Goal: Register for event/course

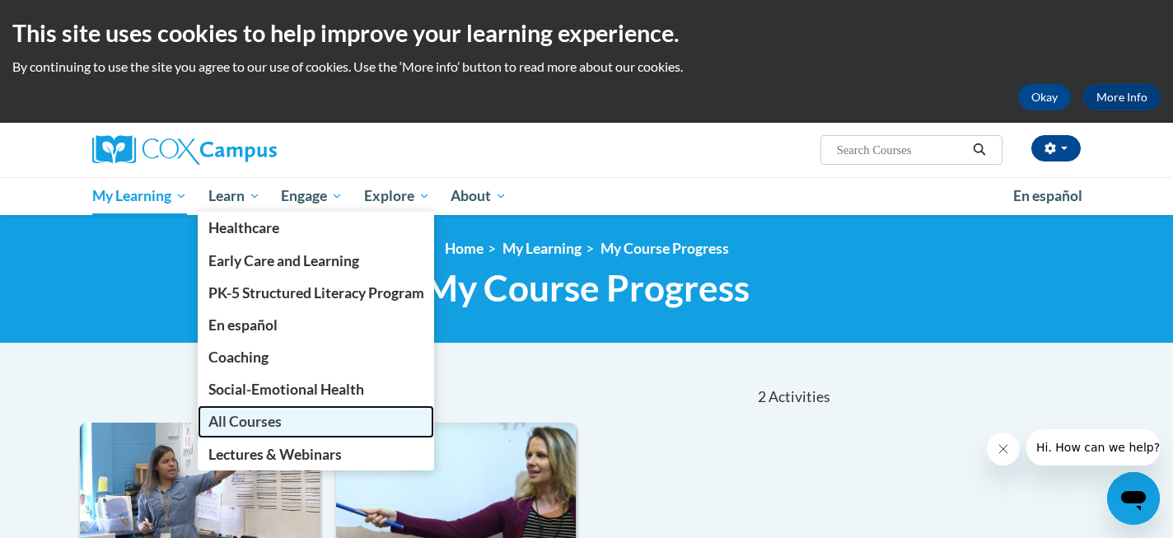
click at [238, 422] on span "All Courses" at bounding box center [244, 421] width 73 height 17
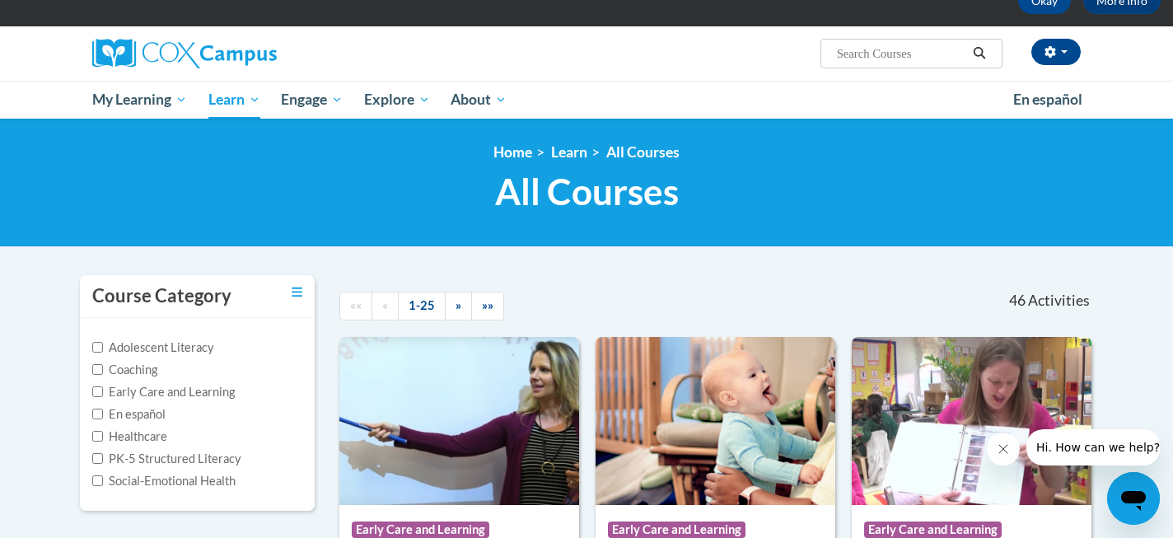
scroll to position [105, 0]
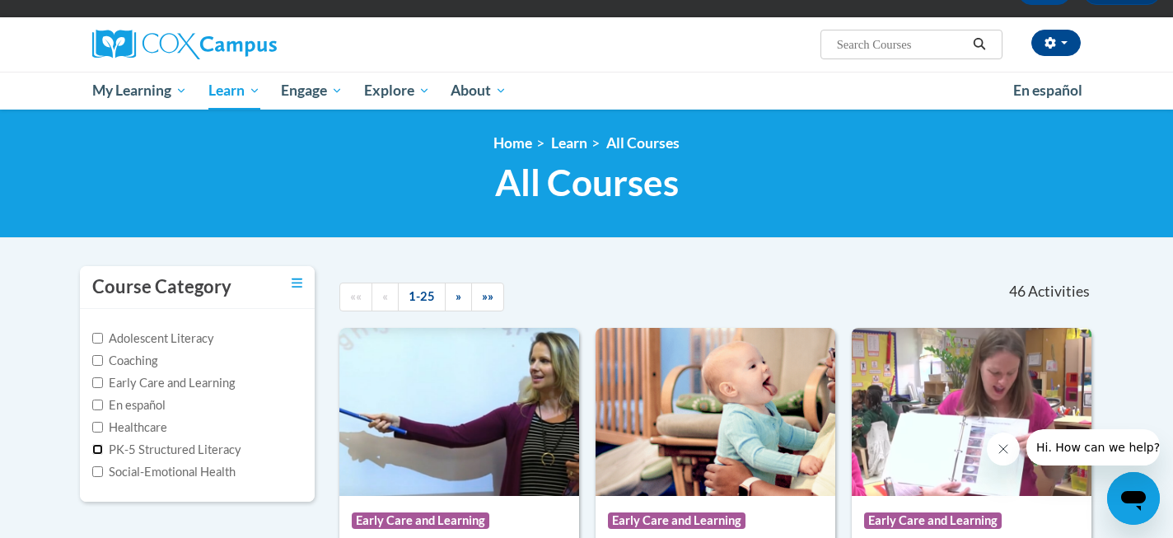
click at [100, 447] on input "PK-5 Structured Literacy" at bounding box center [97, 449] width 11 height 11
checkbox input "true"
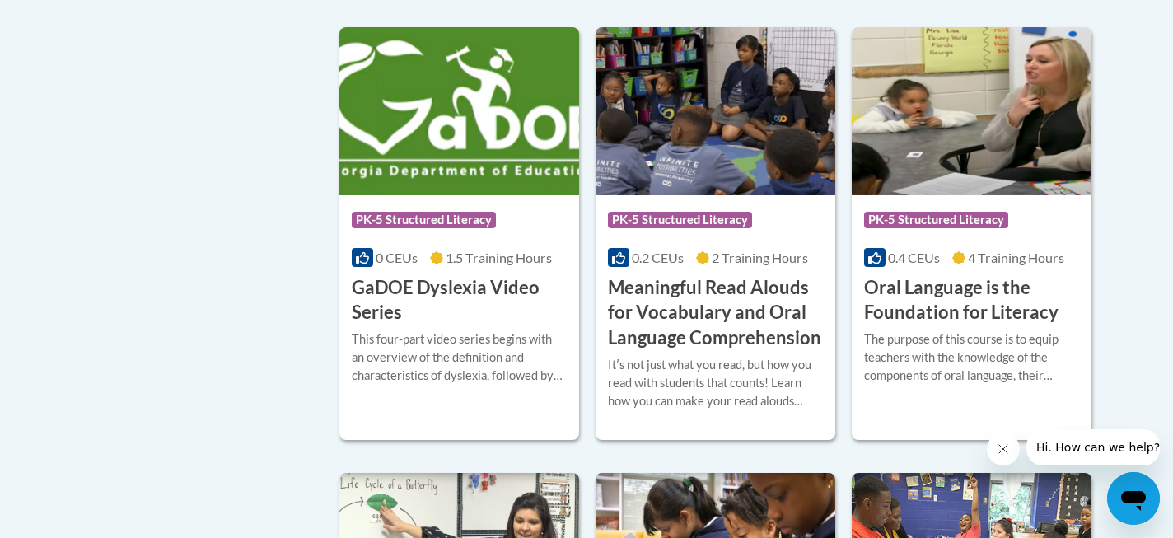
scroll to position [818, 0]
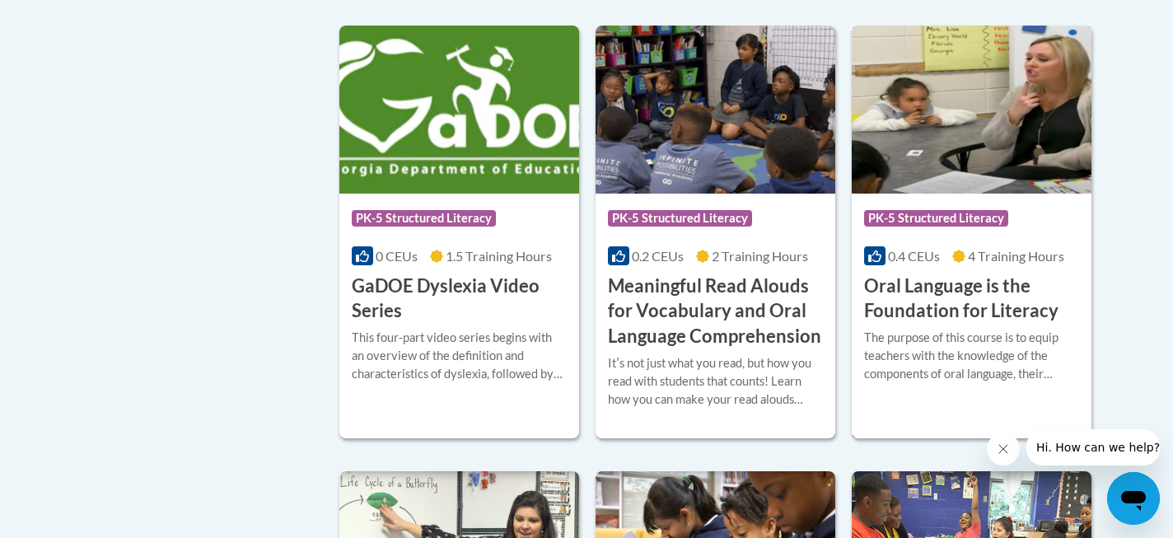
click at [941, 282] on h3 "Oral Language is the Foundation for Literacy" at bounding box center [971, 298] width 215 height 51
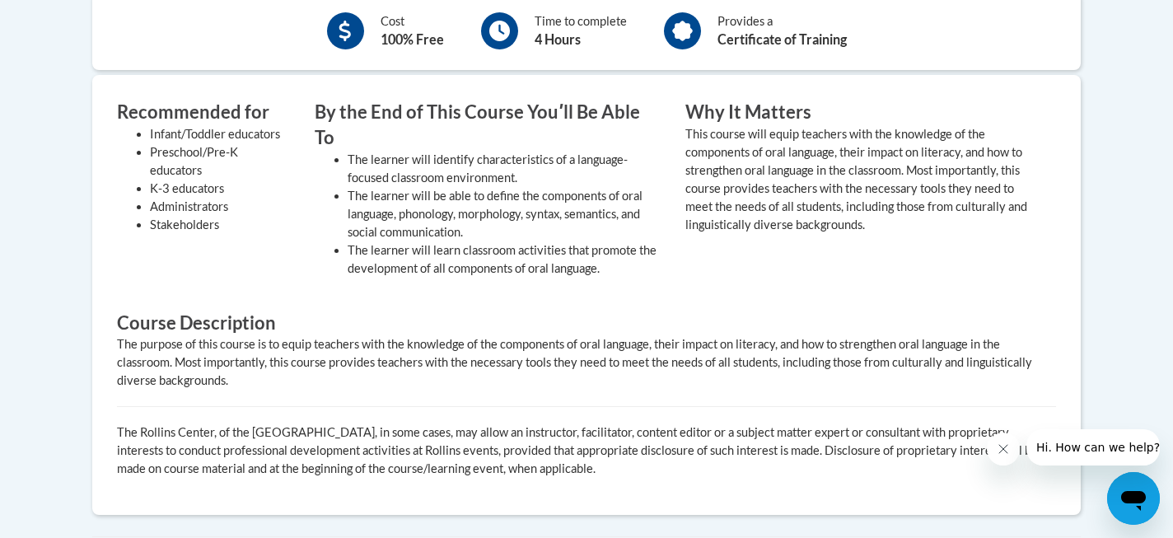
scroll to position [683, 0]
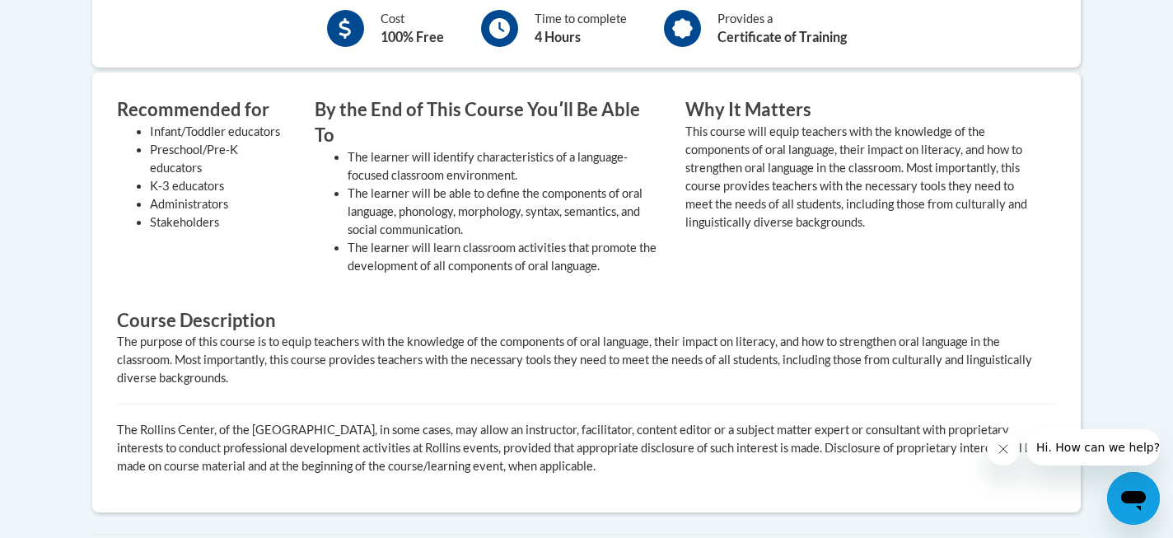
click at [1004, 449] on icon "Close message from company" at bounding box center [1003, 448] width 13 height 13
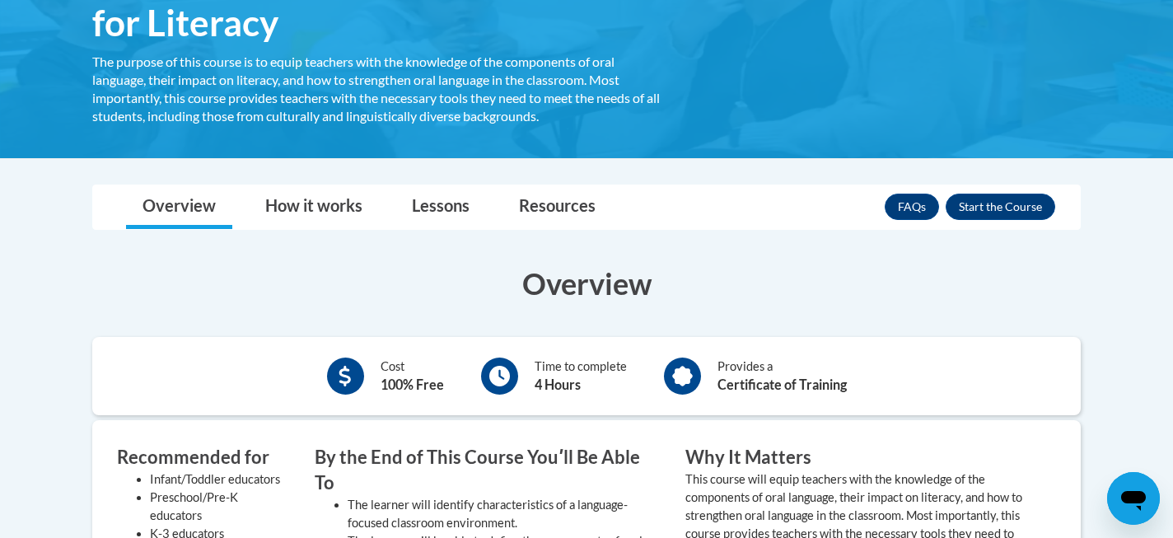
scroll to position [329, 0]
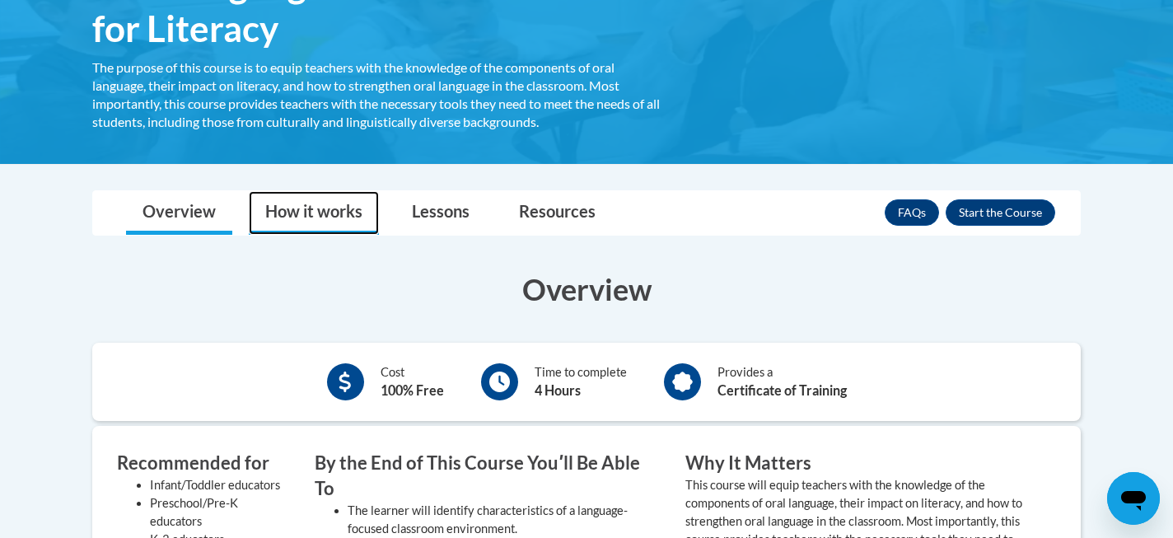
click at [318, 213] on link "How it works" at bounding box center [314, 213] width 130 height 44
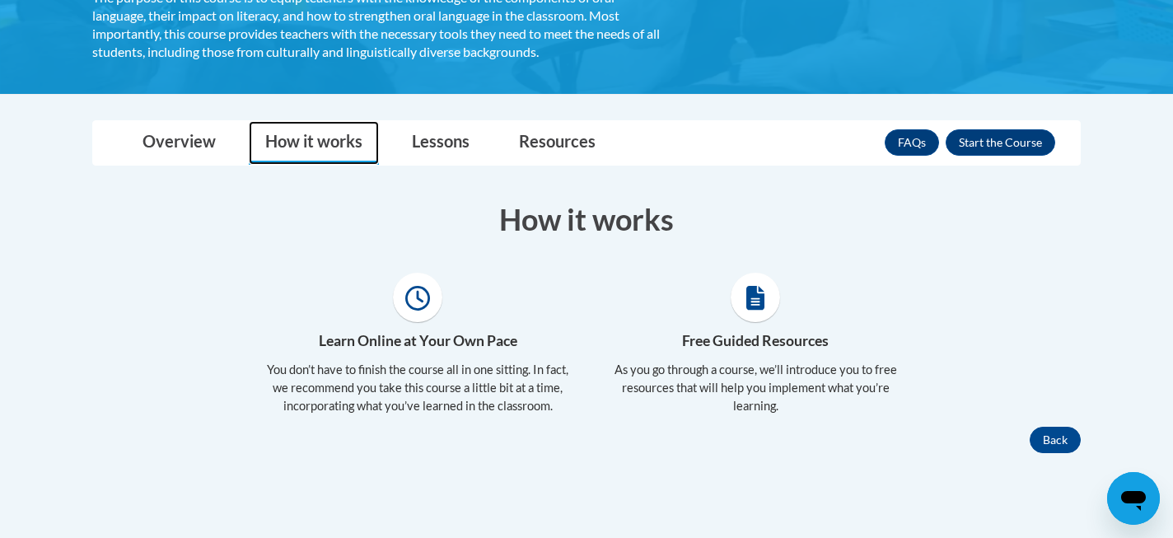
scroll to position [398, 0]
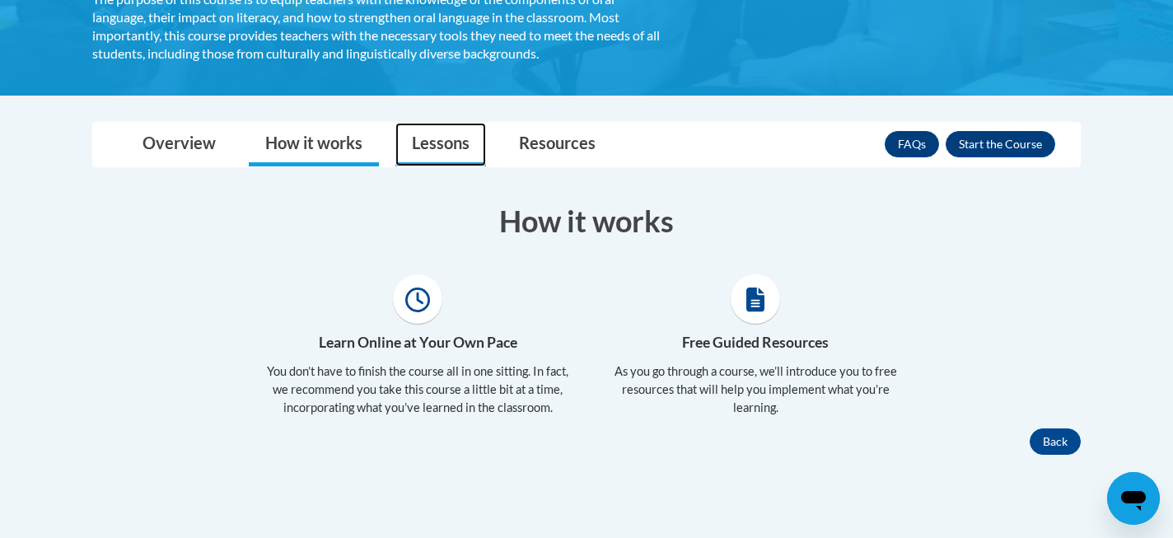
click at [434, 139] on link "Lessons" at bounding box center [440, 145] width 91 height 44
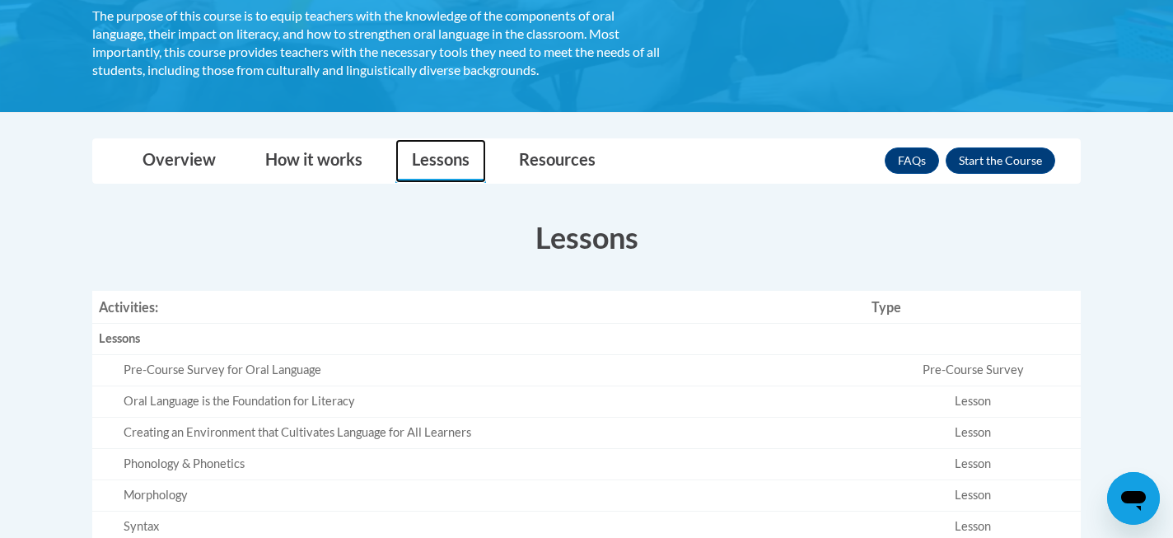
scroll to position [377, 0]
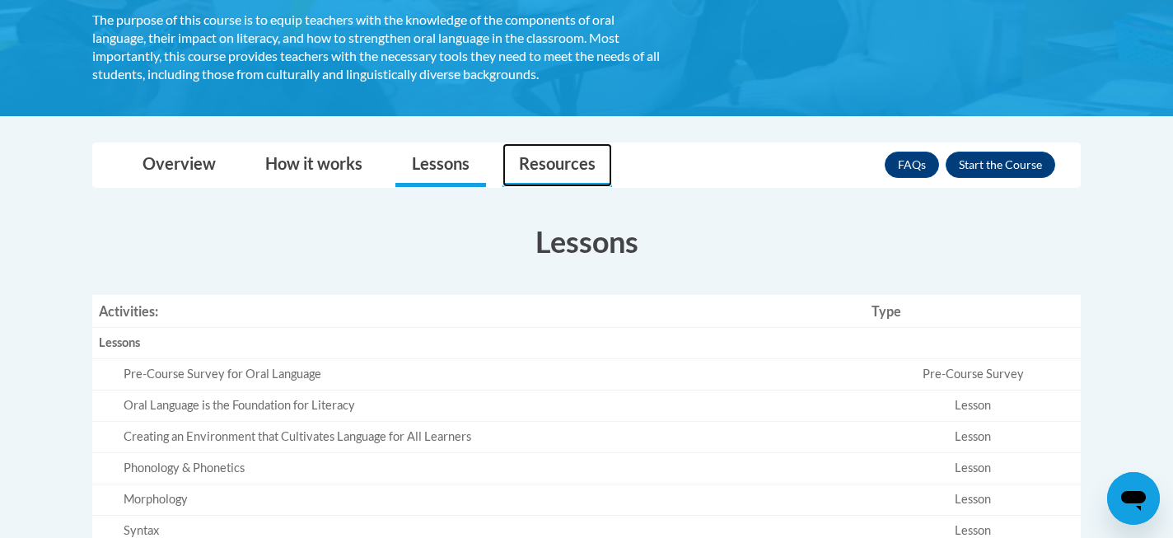
click at [566, 160] on link "Resources" at bounding box center [557, 165] width 110 height 44
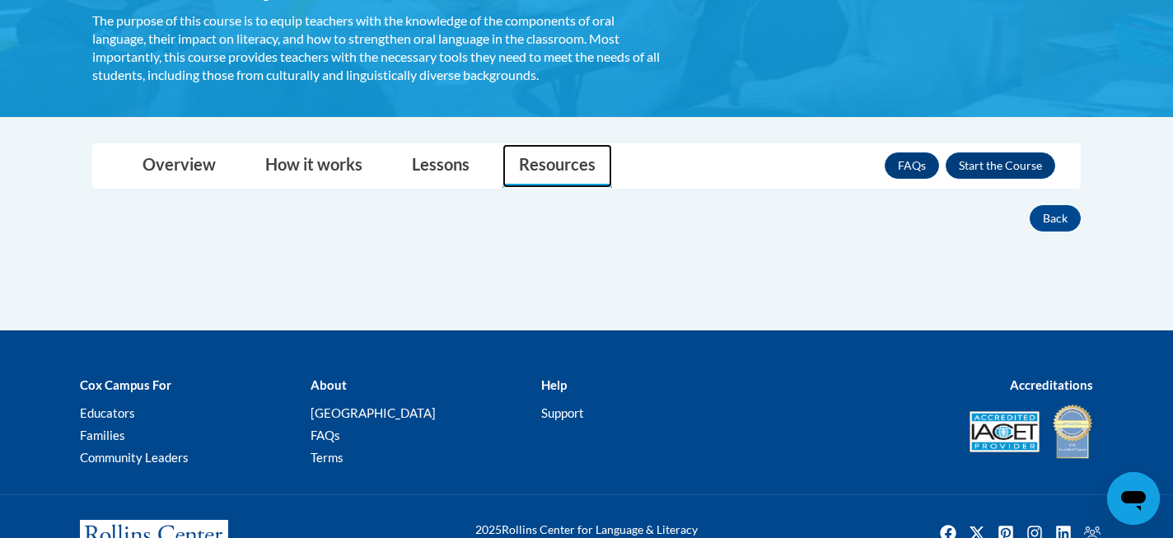
scroll to position [440, 0]
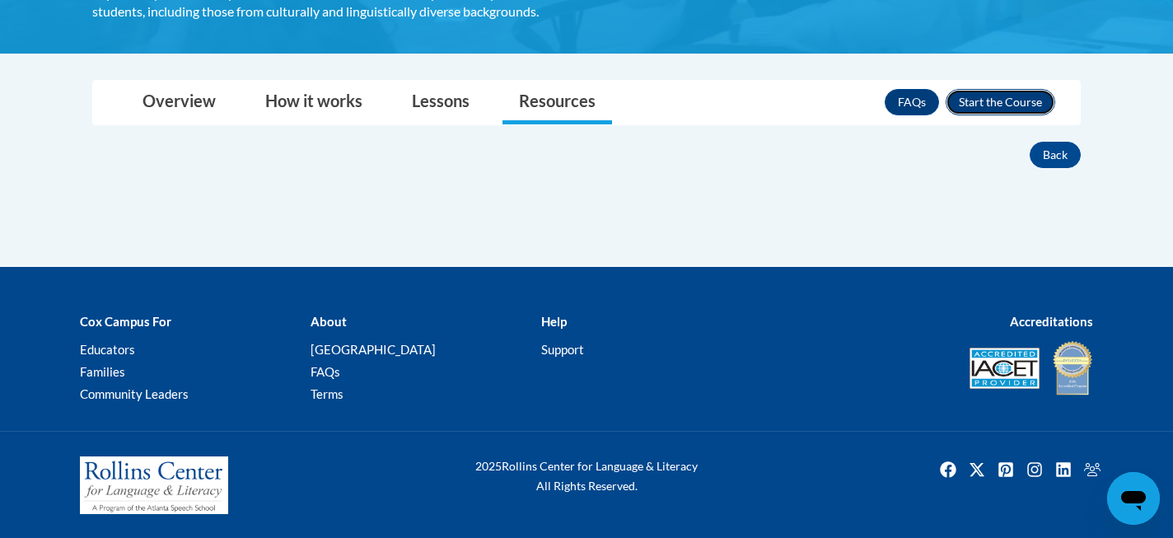
click at [1012, 105] on button "Enroll" at bounding box center [1000, 102] width 110 height 26
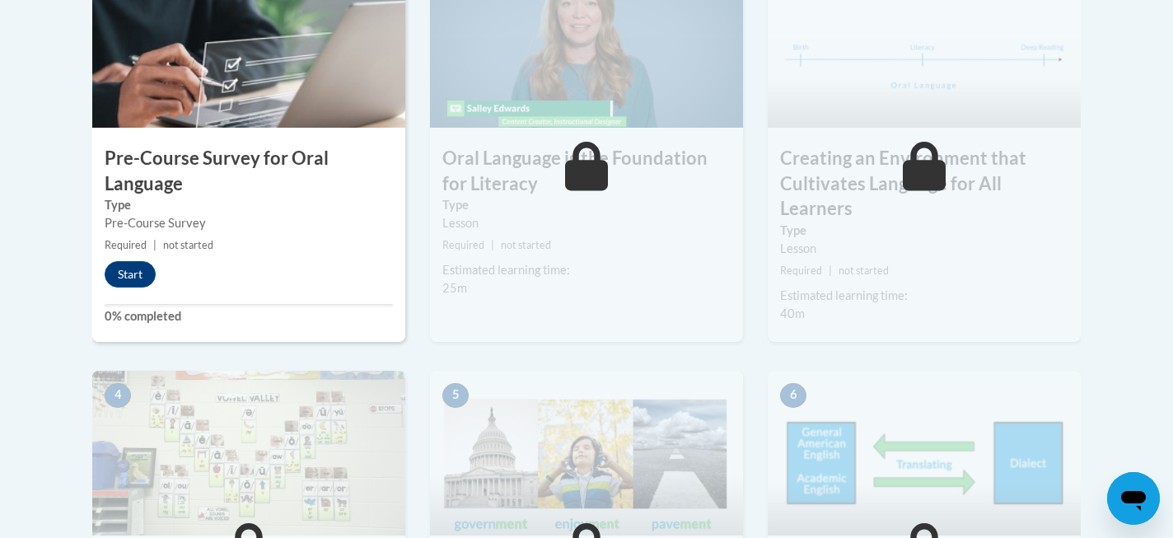
scroll to position [594, 0]
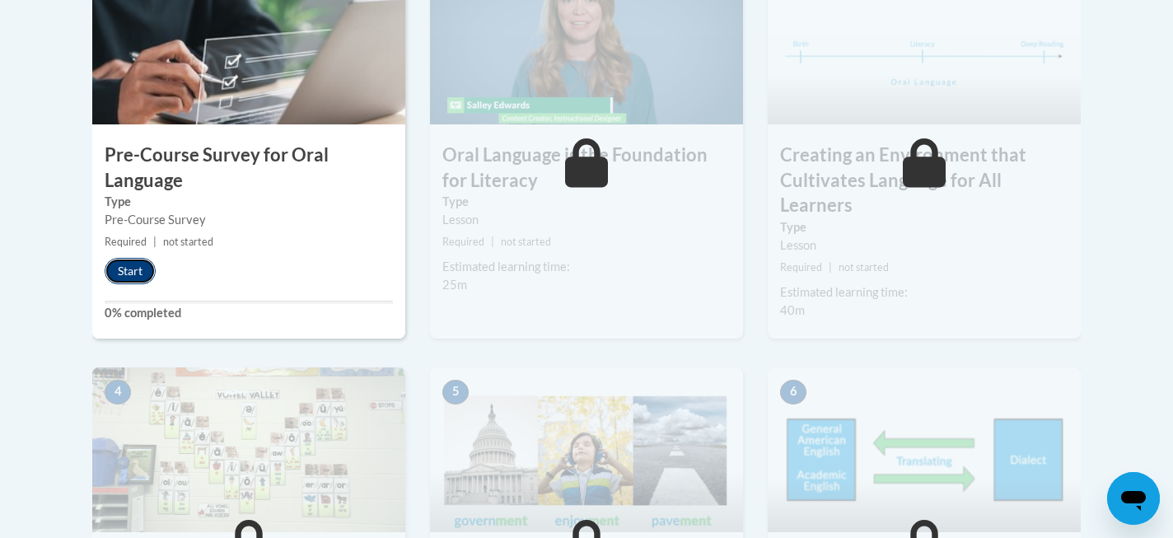
click at [143, 273] on button "Start" at bounding box center [130, 271] width 51 height 26
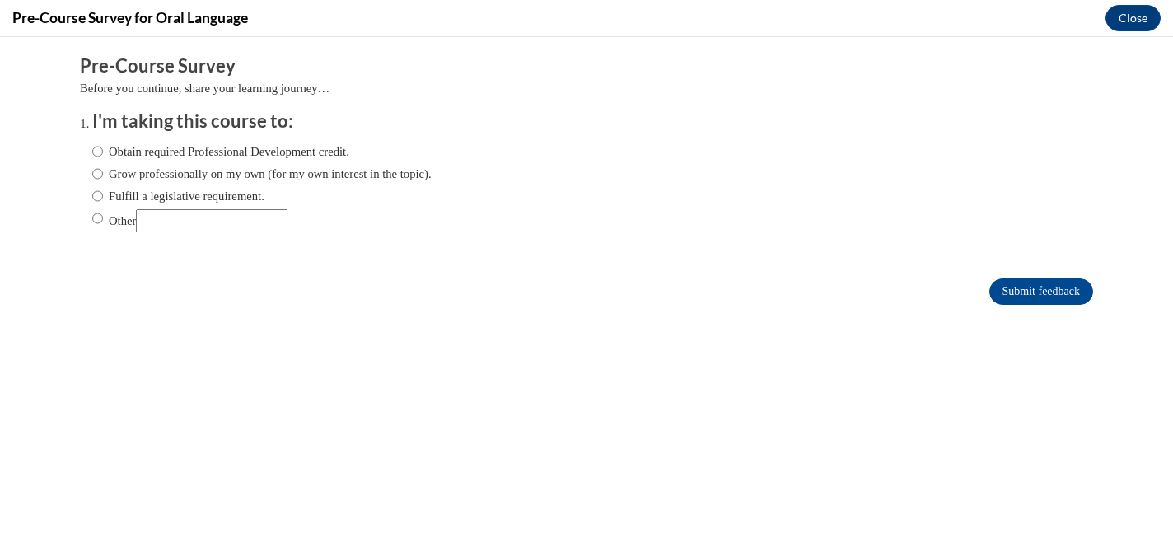
scroll to position [0, 0]
click at [96, 194] on input "Fulfill a legislative requirement." at bounding box center [97, 196] width 11 height 18
radio input "true"
click at [96, 151] on input "Obtain required Professional Development credit." at bounding box center [97, 151] width 11 height 18
radio input "true"
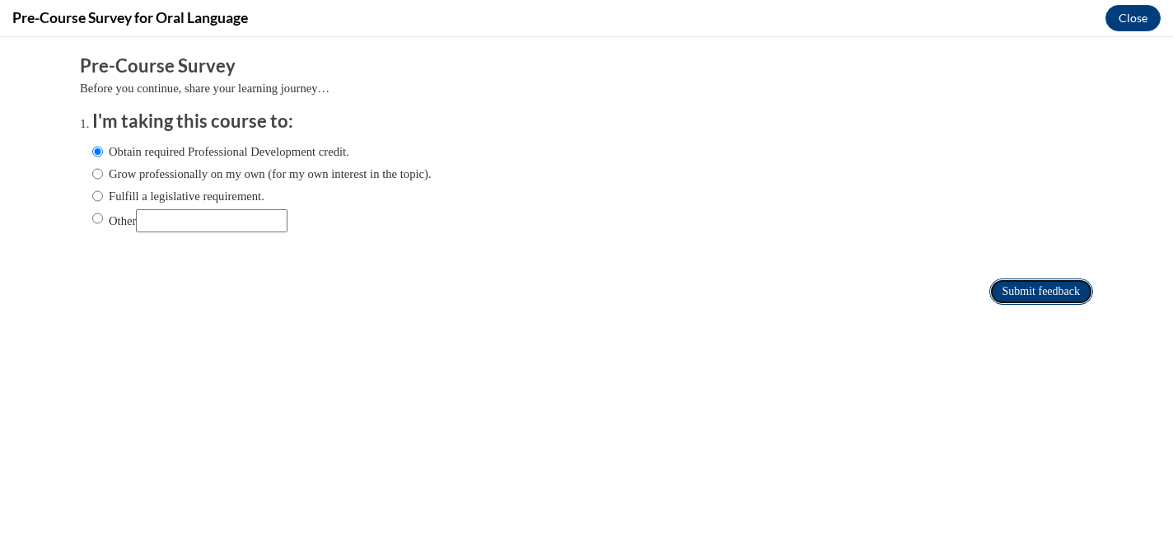
click at [1054, 292] on input "Submit feedback" at bounding box center [1041, 291] width 104 height 26
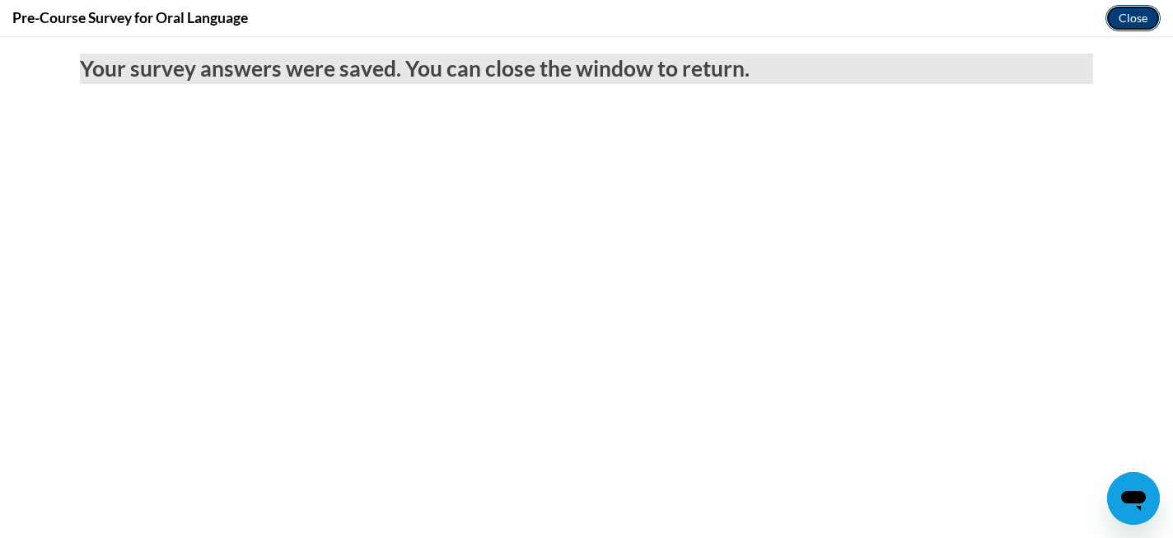
click at [1127, 16] on button "Close" at bounding box center [1132, 18] width 55 height 26
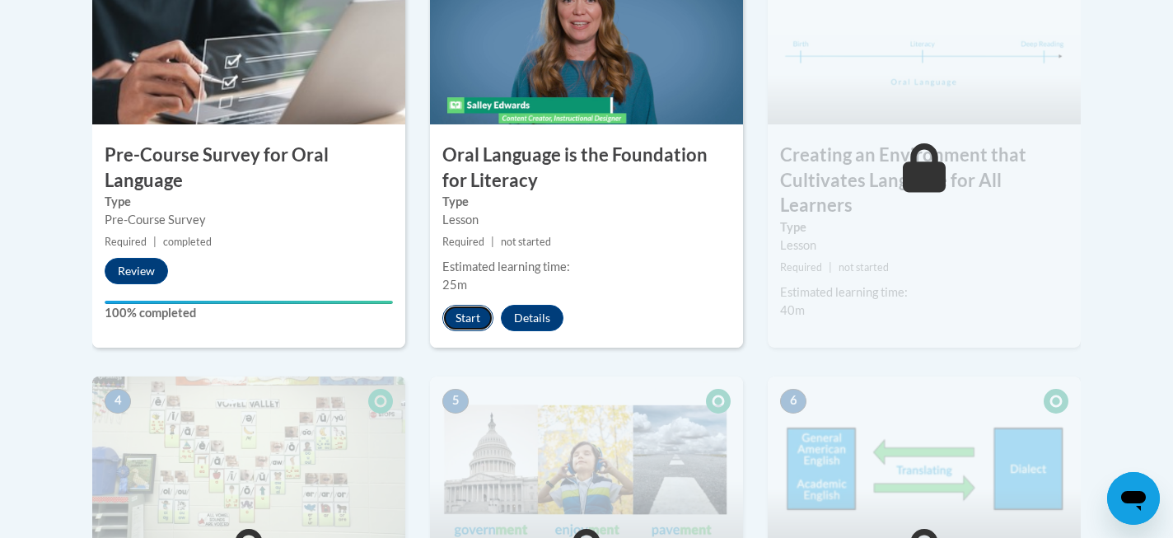
click at [466, 322] on button "Start" at bounding box center [467, 318] width 51 height 26
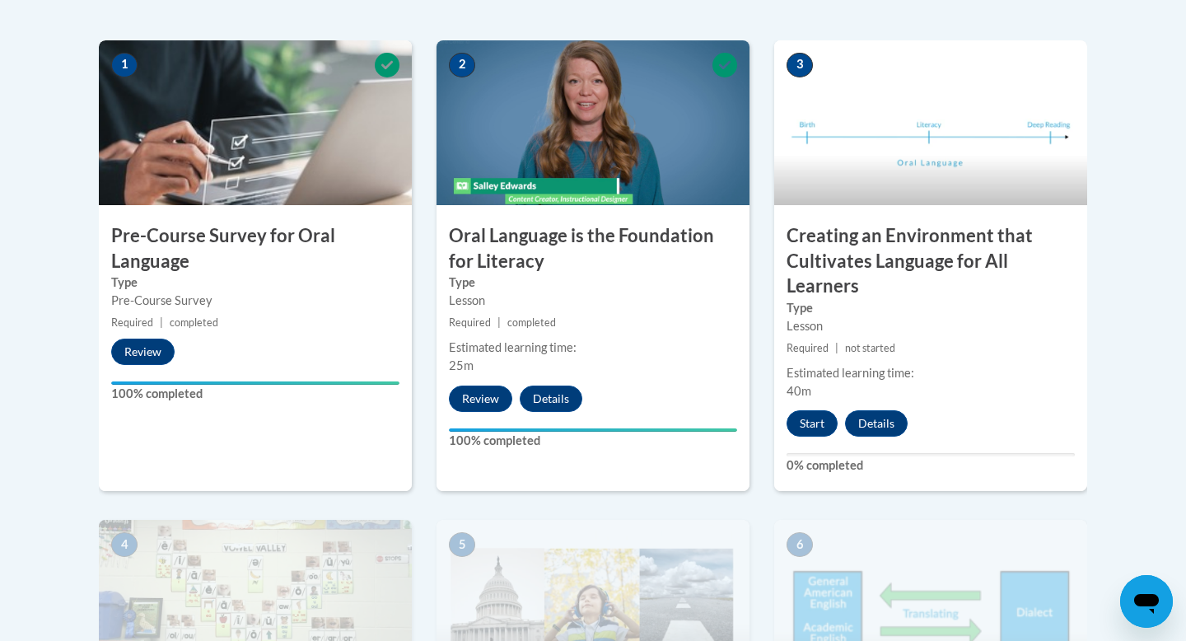
scroll to position [515, 0]
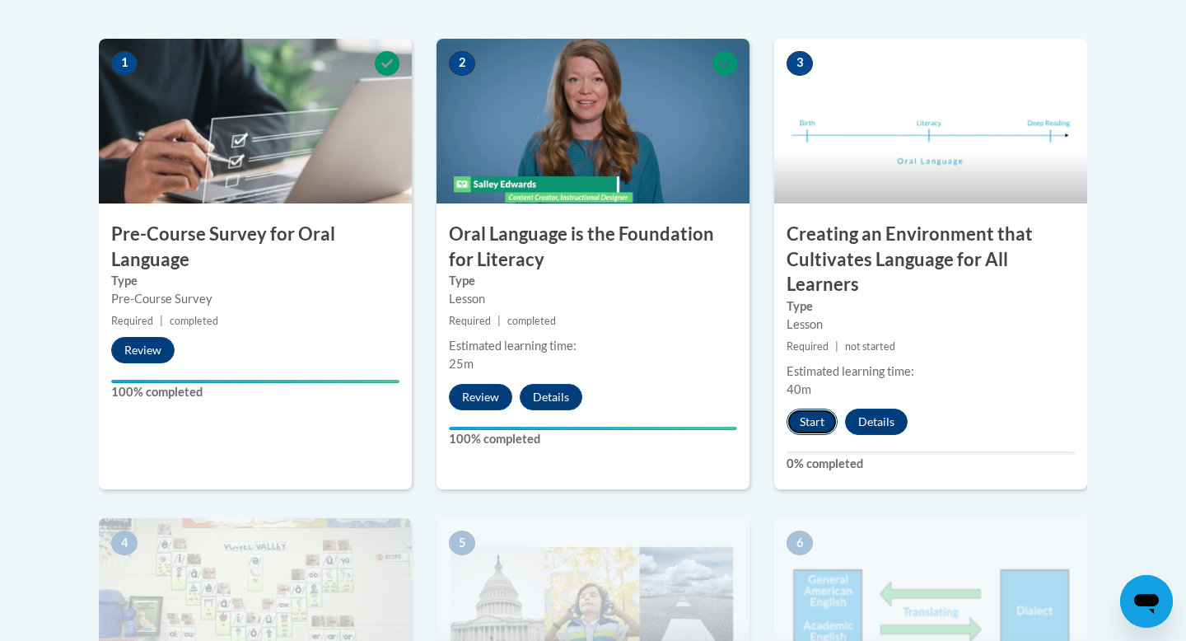
click at [812, 425] on button "Start" at bounding box center [812, 422] width 51 height 26
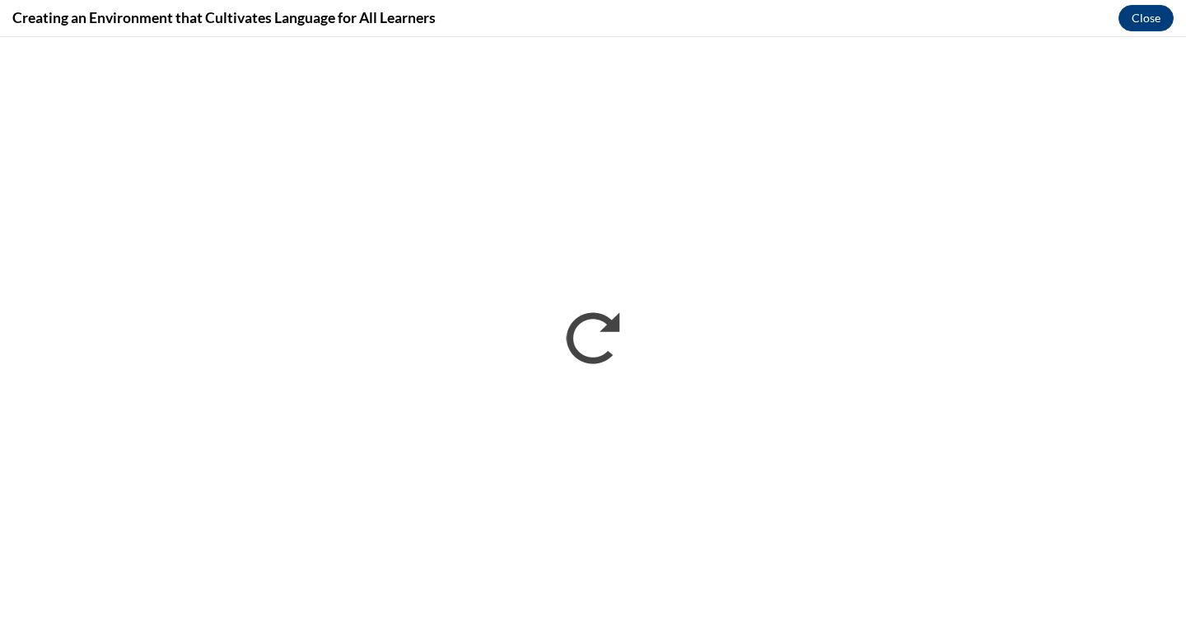
scroll to position [0, 0]
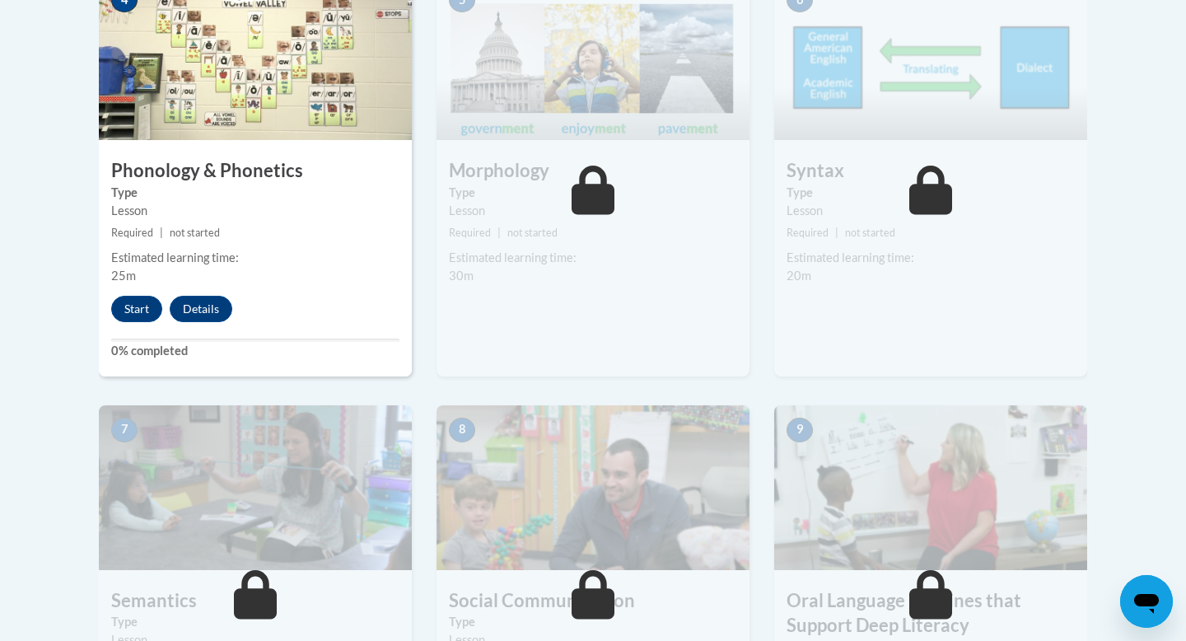
scroll to position [1043, 0]
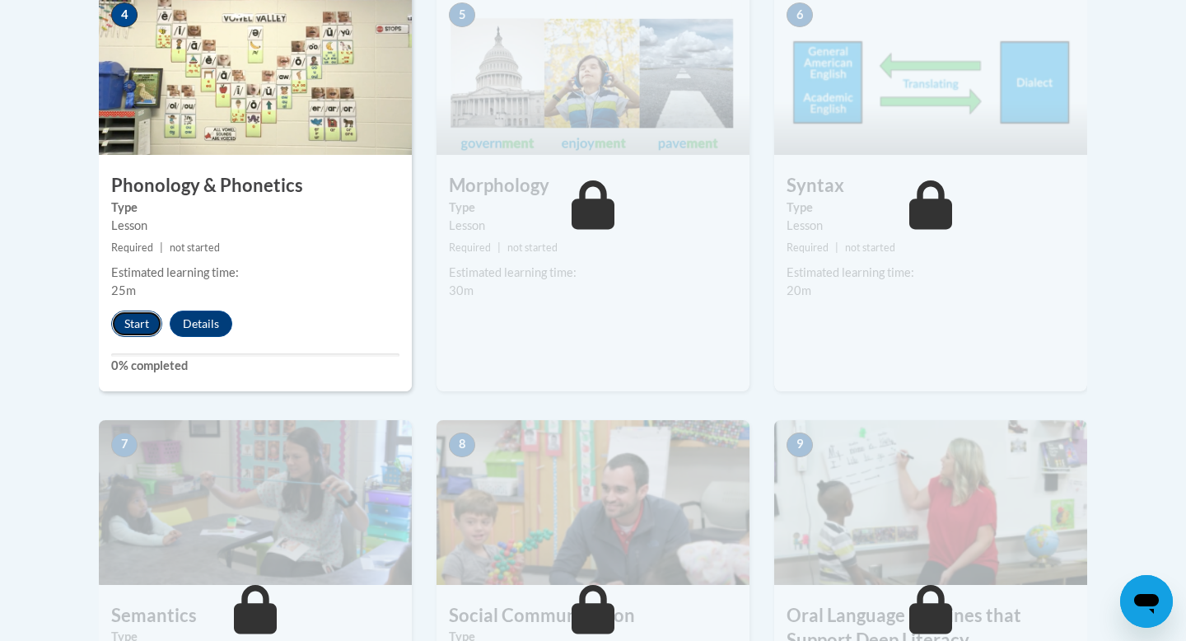
click at [141, 327] on button "Start" at bounding box center [136, 323] width 51 height 26
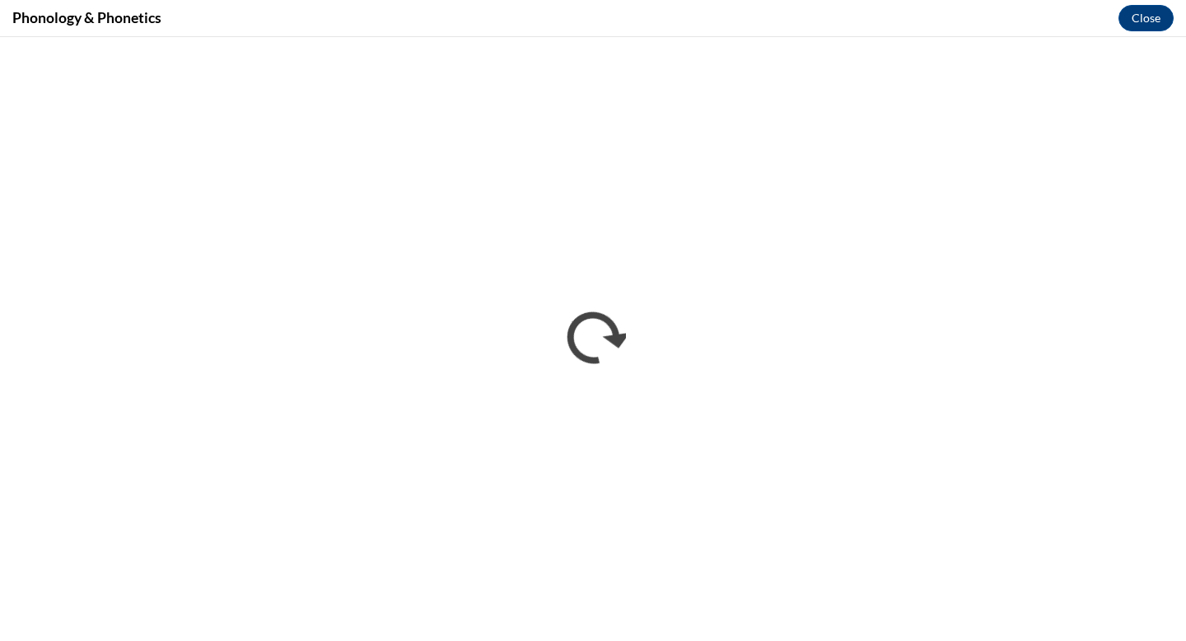
scroll to position [0, 0]
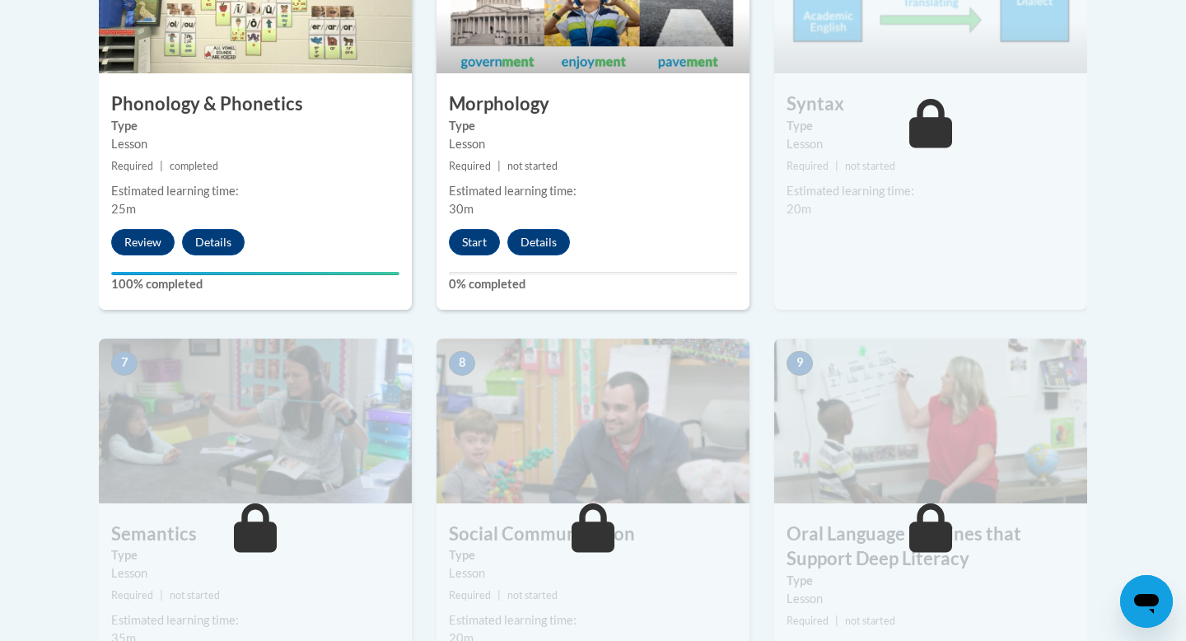
scroll to position [1104, 0]
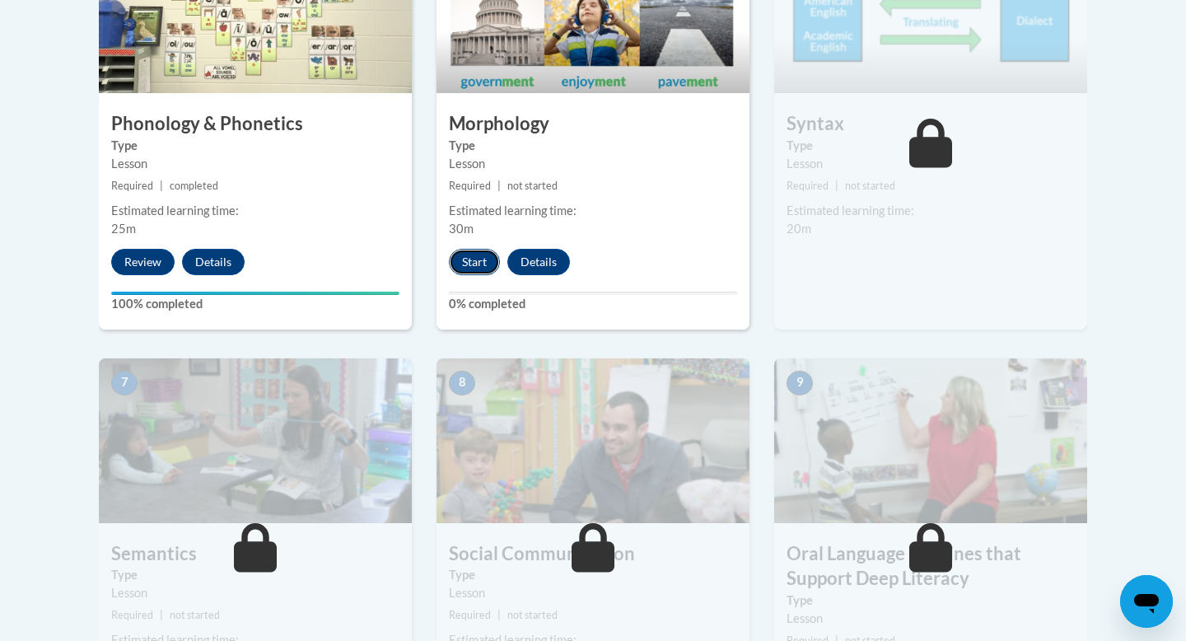
click at [486, 261] on button "Start" at bounding box center [474, 262] width 51 height 26
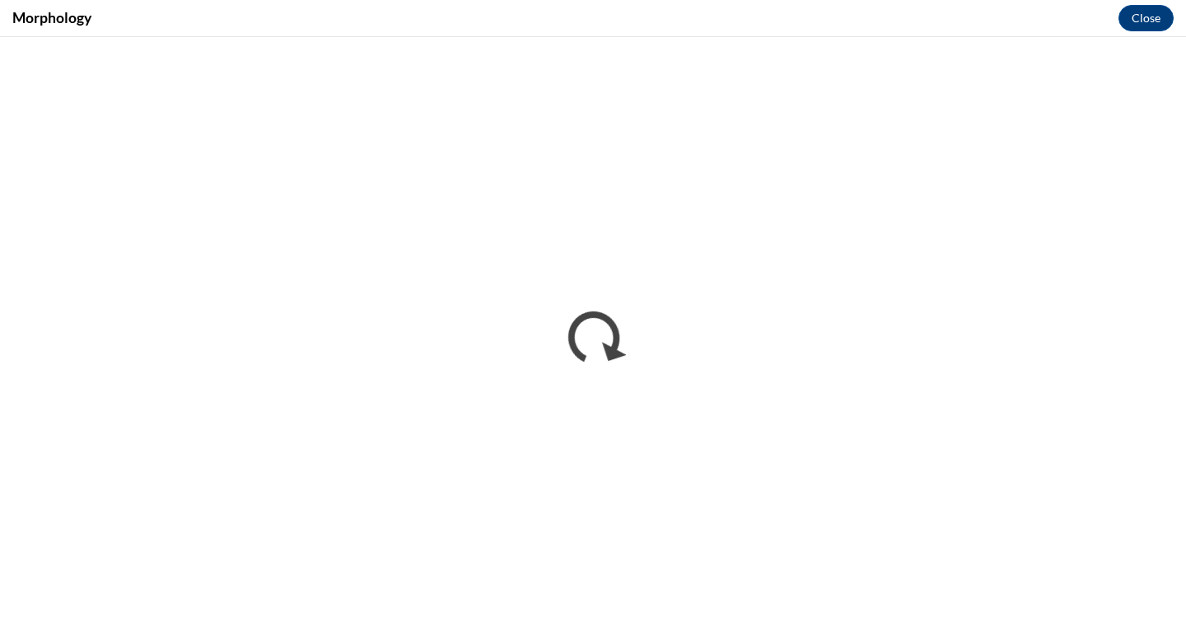
scroll to position [0, 0]
